Goal: Information Seeking & Learning: Learn about a topic

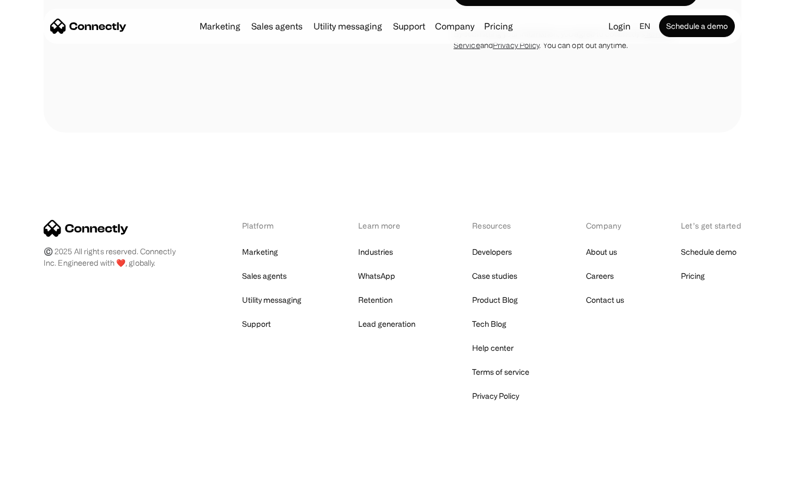
scroll to position [4279, 0]
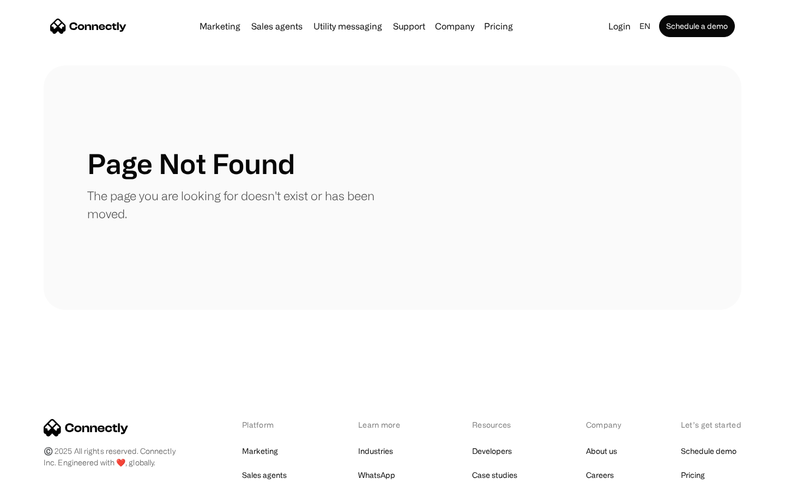
scroll to position [199, 0]
